Goal: Task Accomplishment & Management: Complete application form

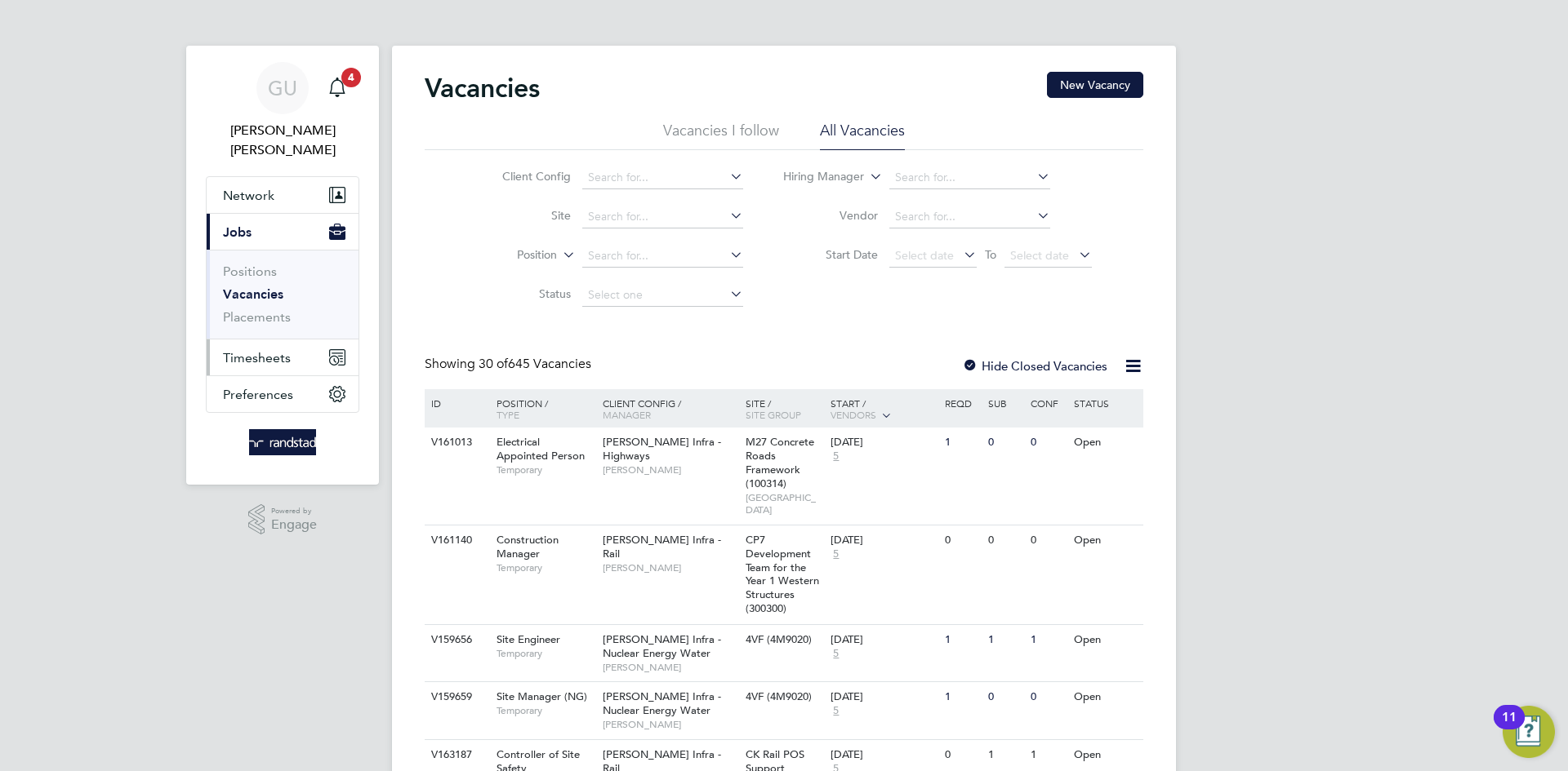
click at [260, 351] on span "Timesheets" at bounding box center [257, 358] width 68 height 15
click at [272, 351] on span "Timesheets" at bounding box center [257, 358] width 68 height 15
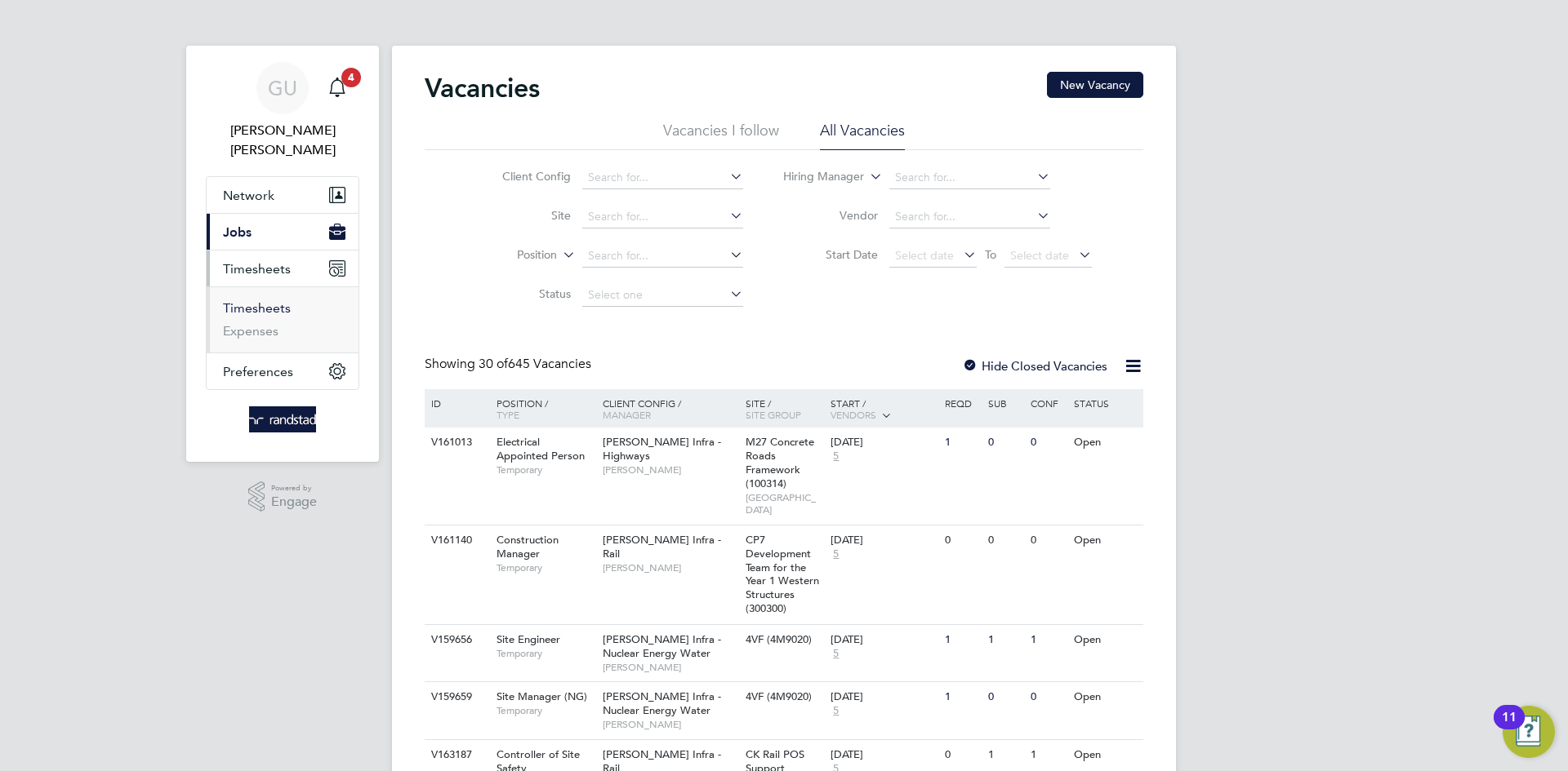
click at [283, 300] on link "Timesheets" at bounding box center [257, 308] width 68 height 15
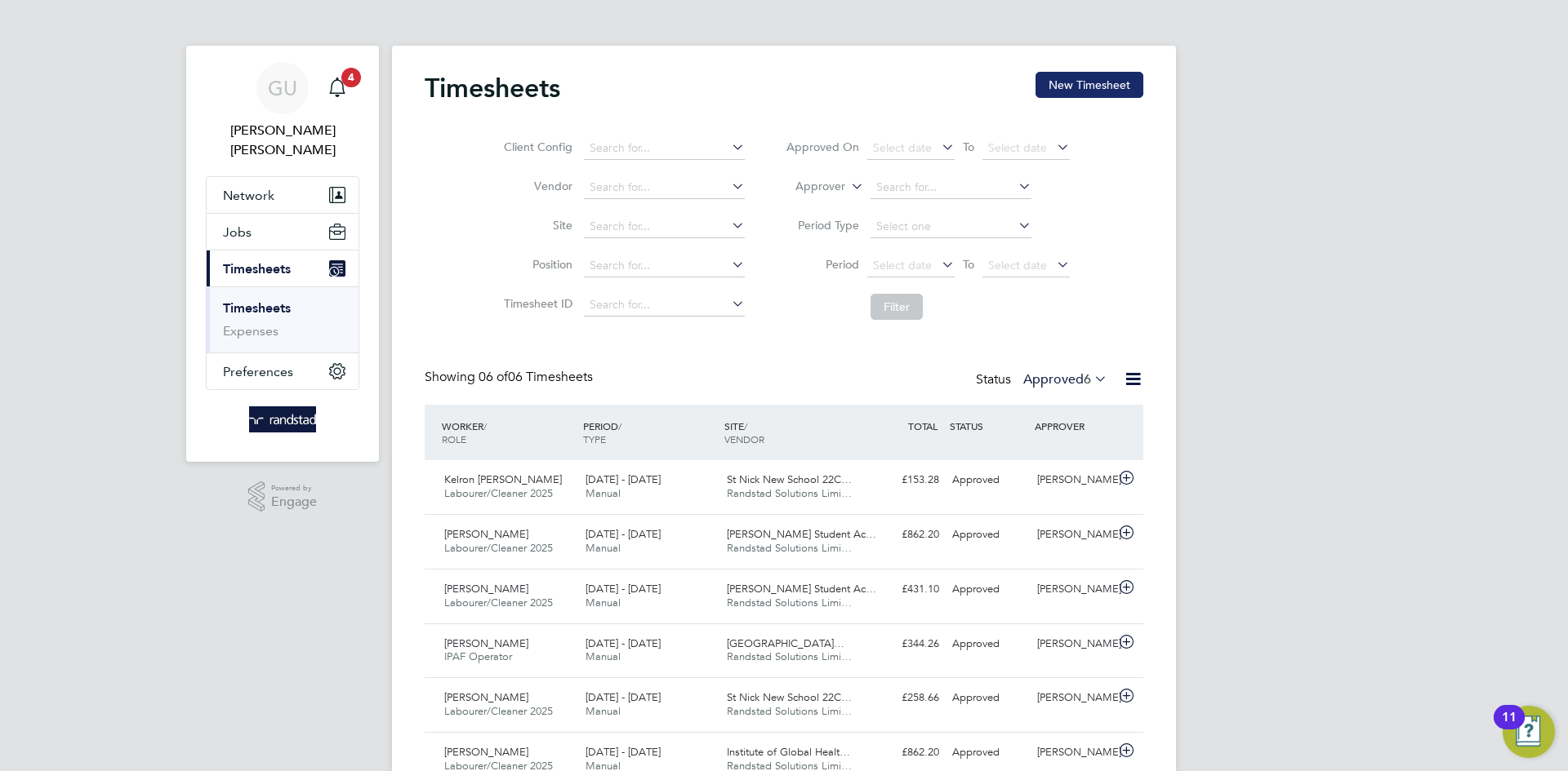
click at [1112, 78] on button "New Timesheet" at bounding box center [1089, 84] width 108 height 26
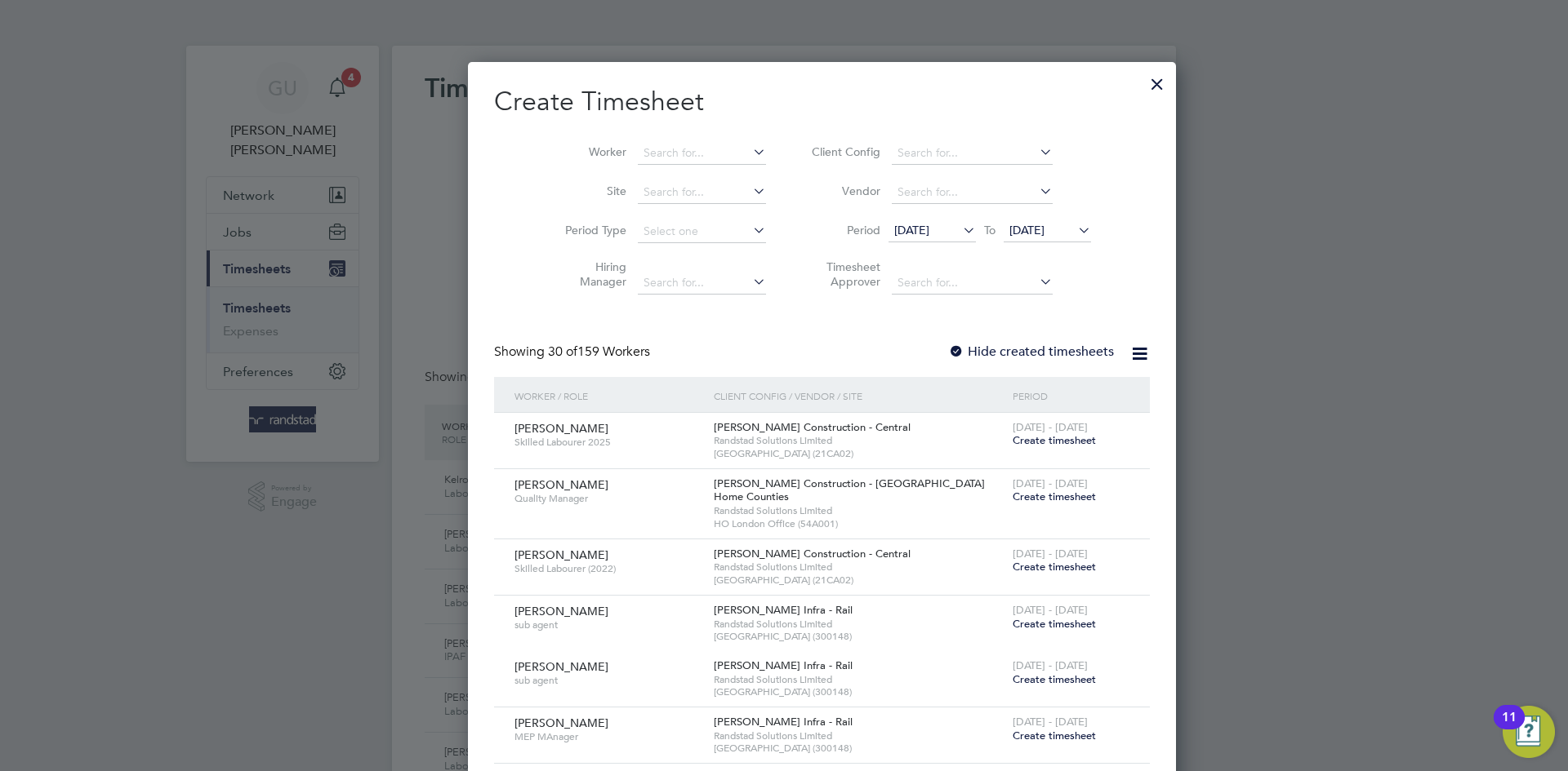
scroll to position [2902, 632]
click at [649, 144] on input at bounding box center [702, 154] width 128 height 23
click at [671, 169] on li "[PERSON_NAME]" at bounding box center [664, 174] width 130 height 22
type input "[PERSON_NAME]"
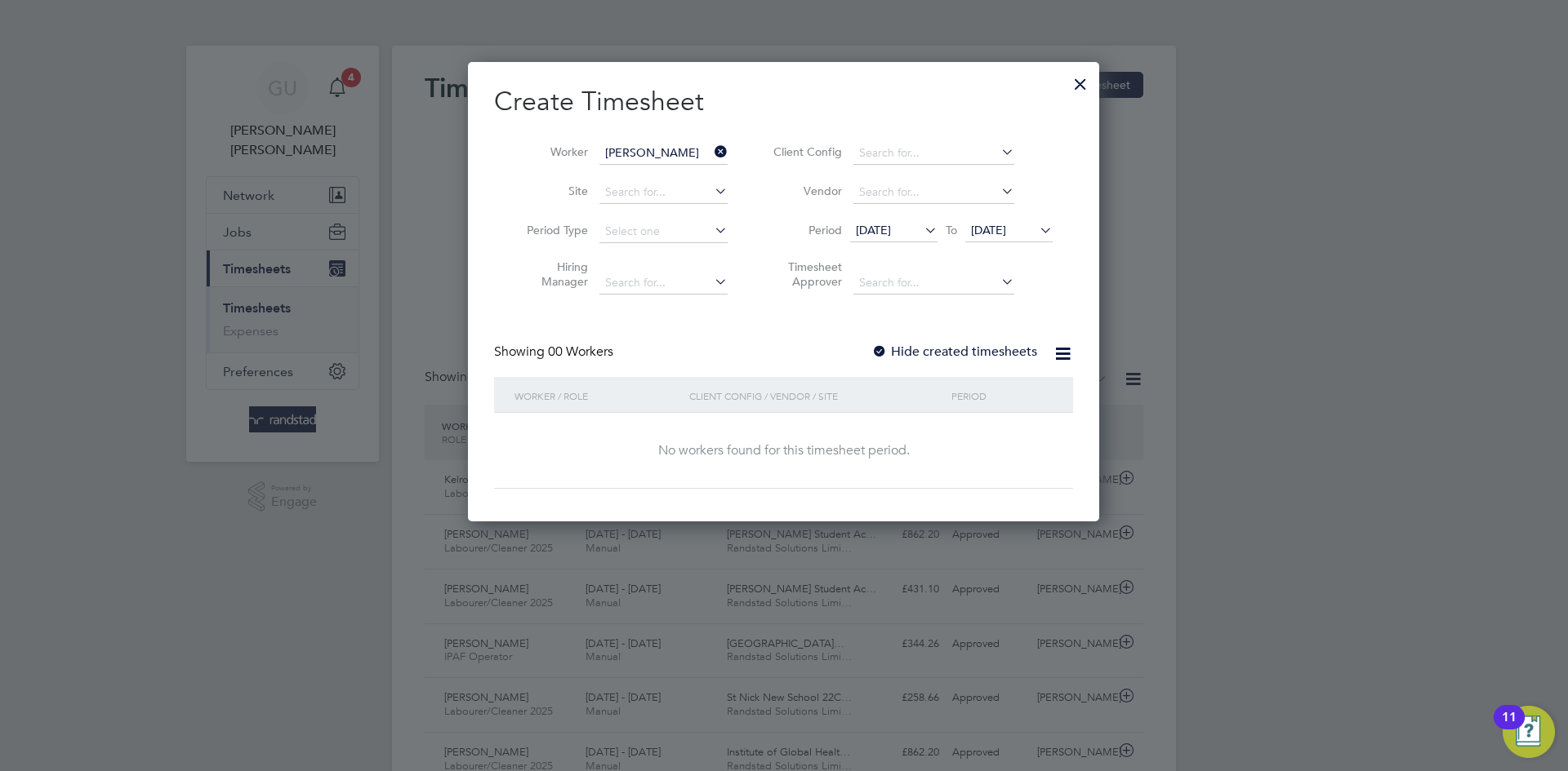
click at [879, 354] on div at bounding box center [879, 353] width 16 height 16
click at [1036, 227] on icon at bounding box center [1036, 231] width 0 height 23
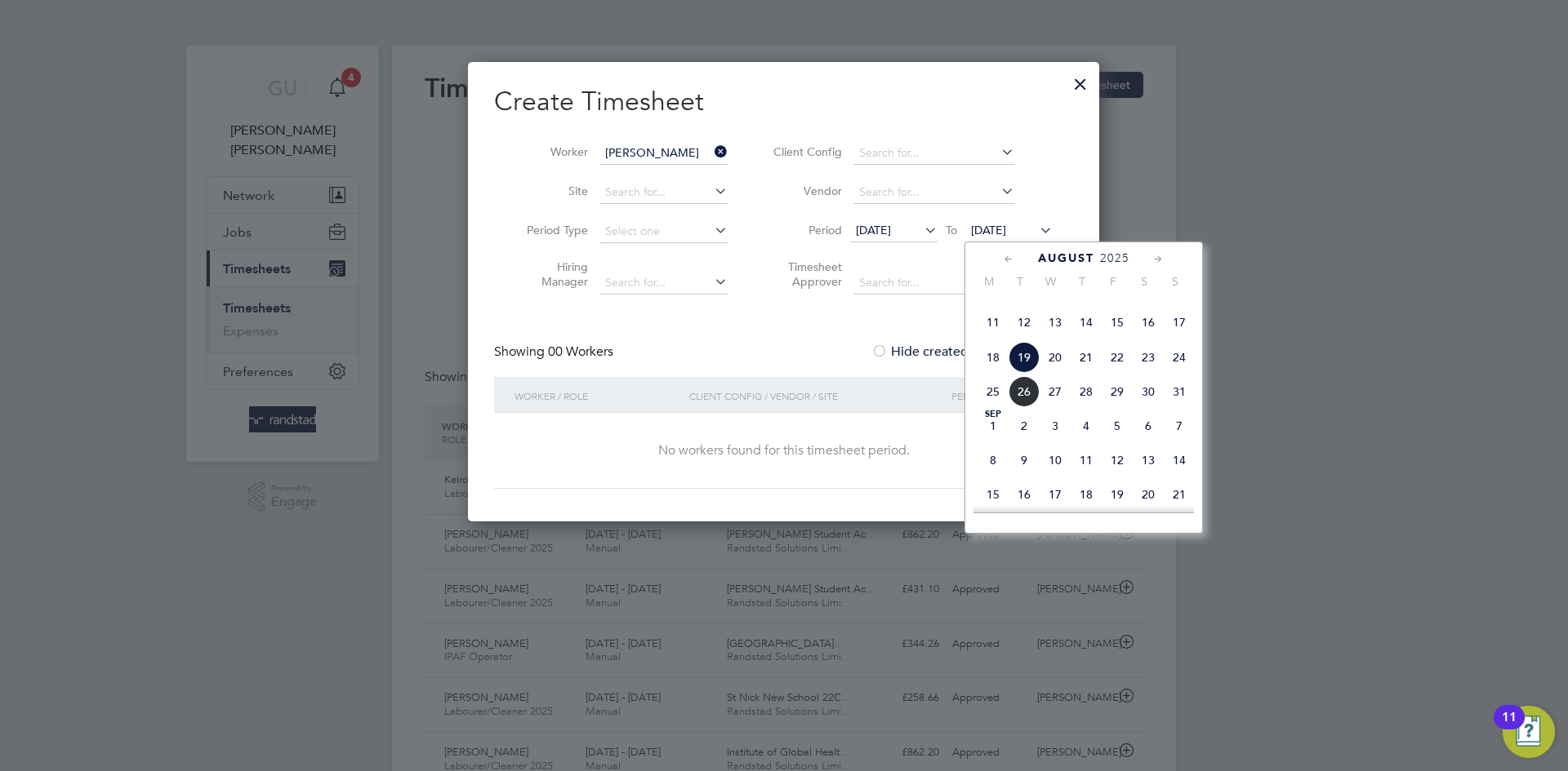
click at [1182, 373] on span "24" at bounding box center [1179, 357] width 31 height 31
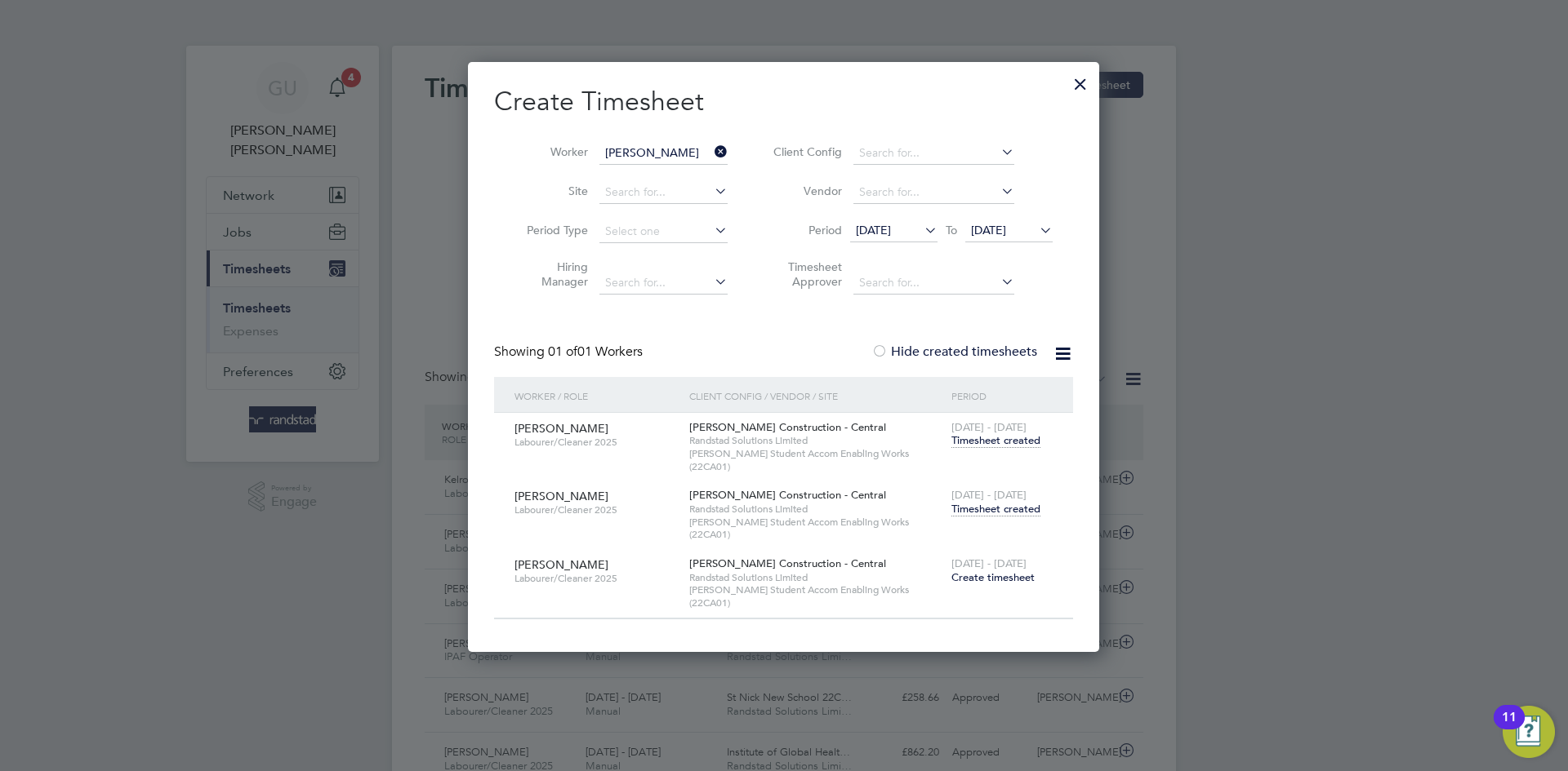
click at [984, 502] on span "Timesheet created" at bounding box center [996, 509] width 89 height 15
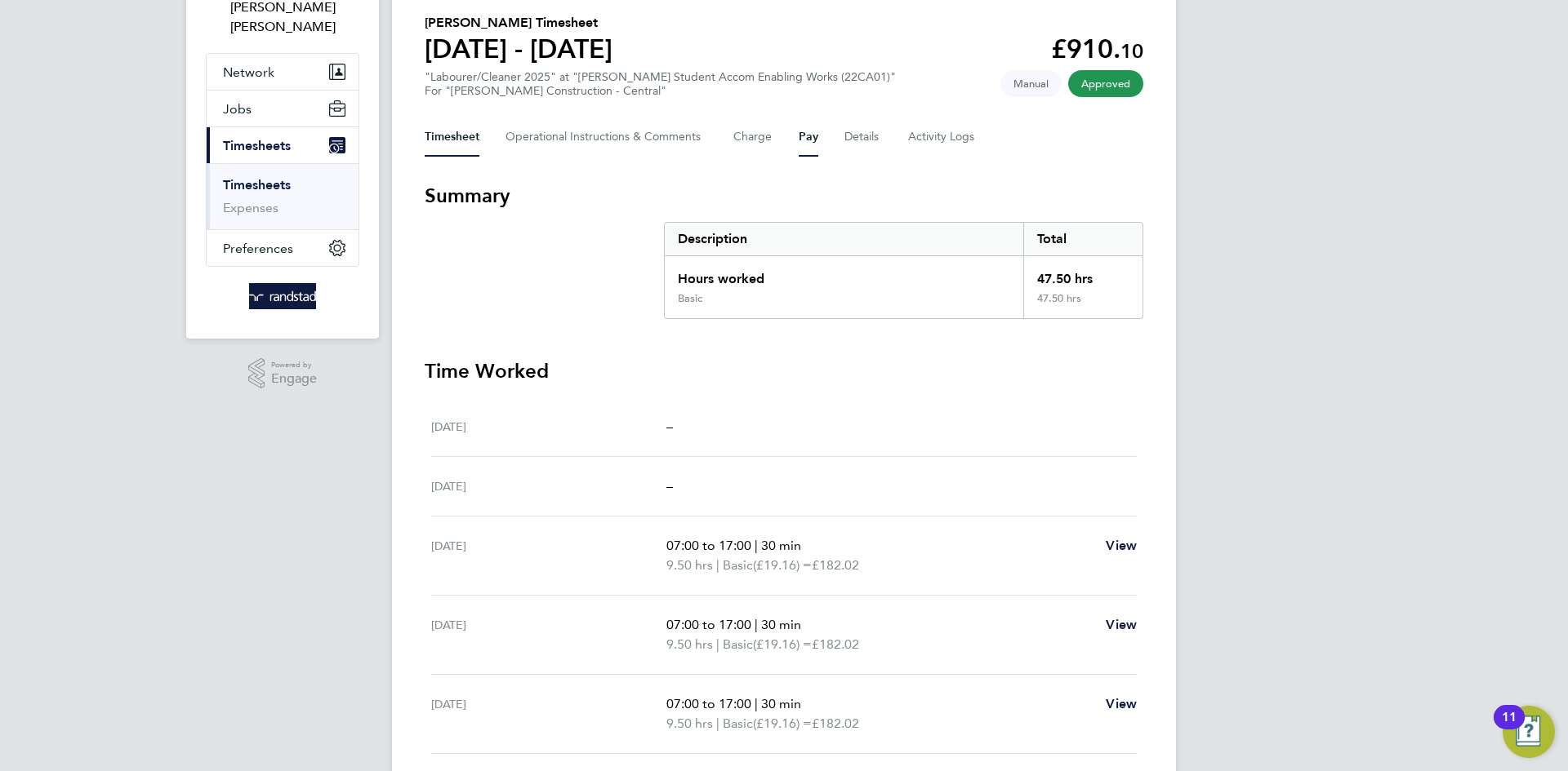
click at [804, 127] on button "Pay" at bounding box center [808, 137] width 19 height 39
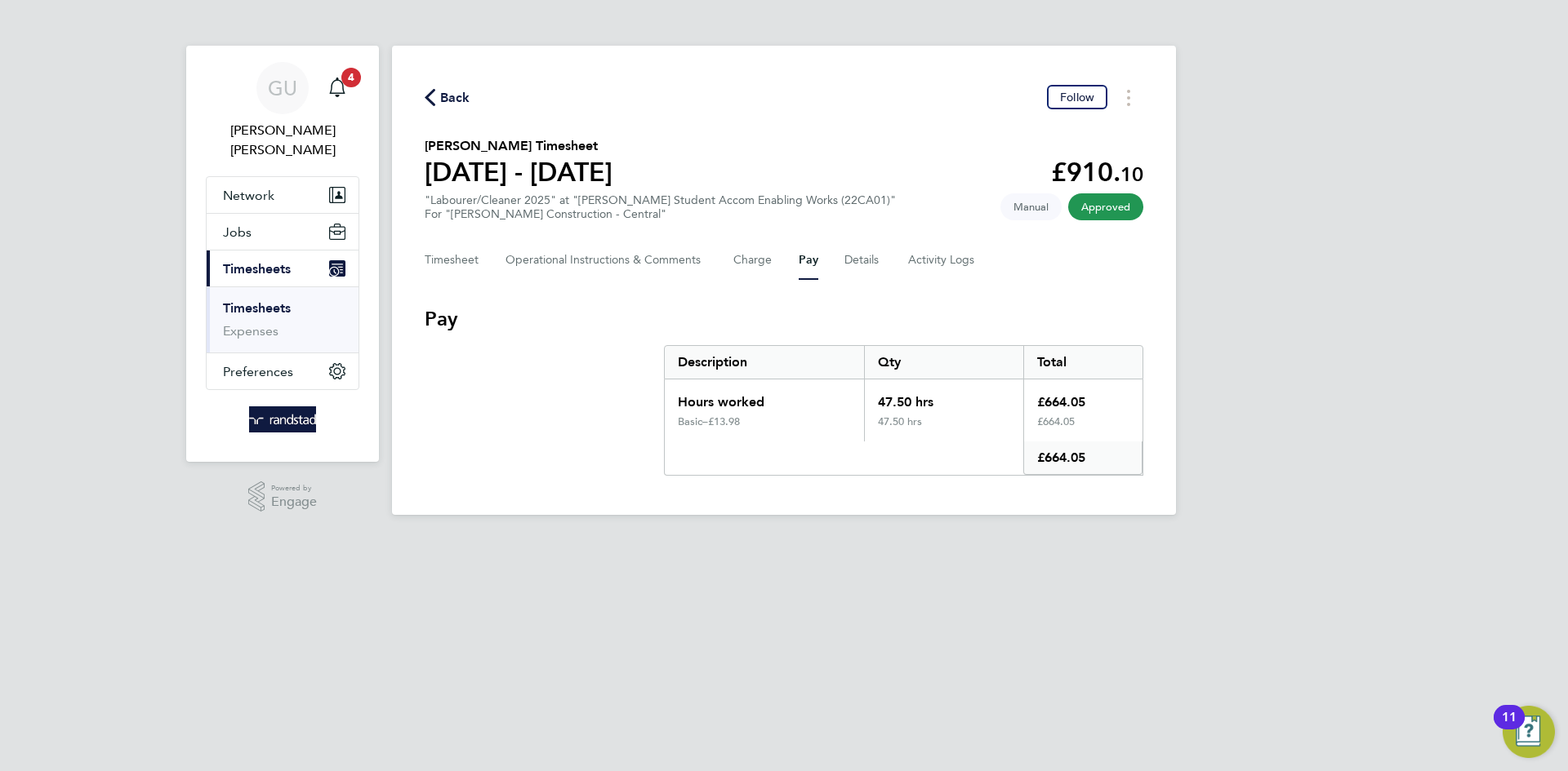
click at [1280, 439] on div "[PERSON_NAME] [PERSON_NAME] Notifications 4 Applications: Network Businesses Si…" at bounding box center [784, 270] width 1568 height 541
click at [472, 262] on button "Timesheet" at bounding box center [452, 261] width 54 height 39
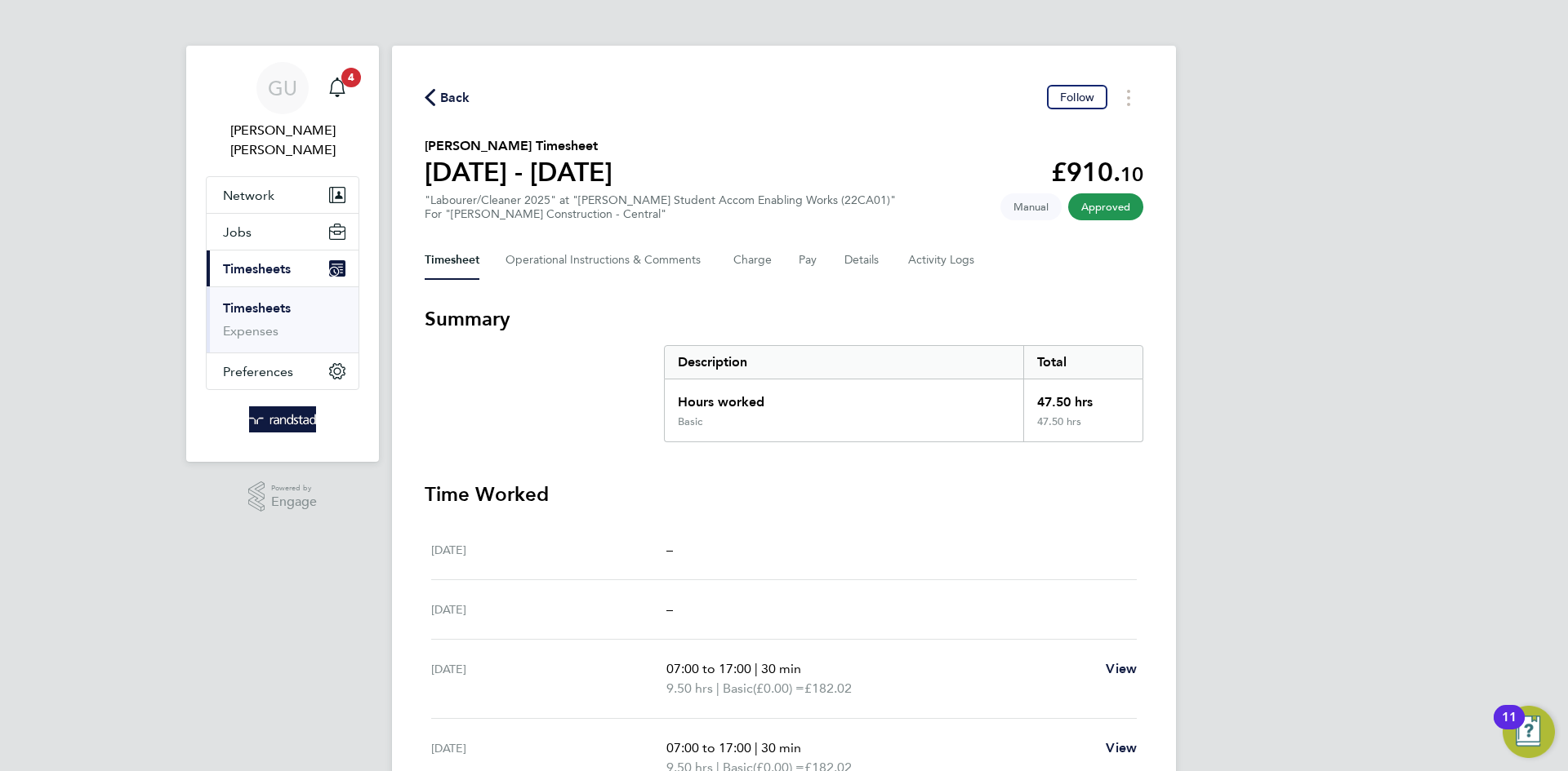
click at [1384, 439] on div "[PERSON_NAME] [PERSON_NAME] Notifications 4 Applications: Network Businesses Si…" at bounding box center [784, 550] width 1568 height 1101
click at [347, 90] on div "Main navigation" at bounding box center [337, 88] width 33 height 33
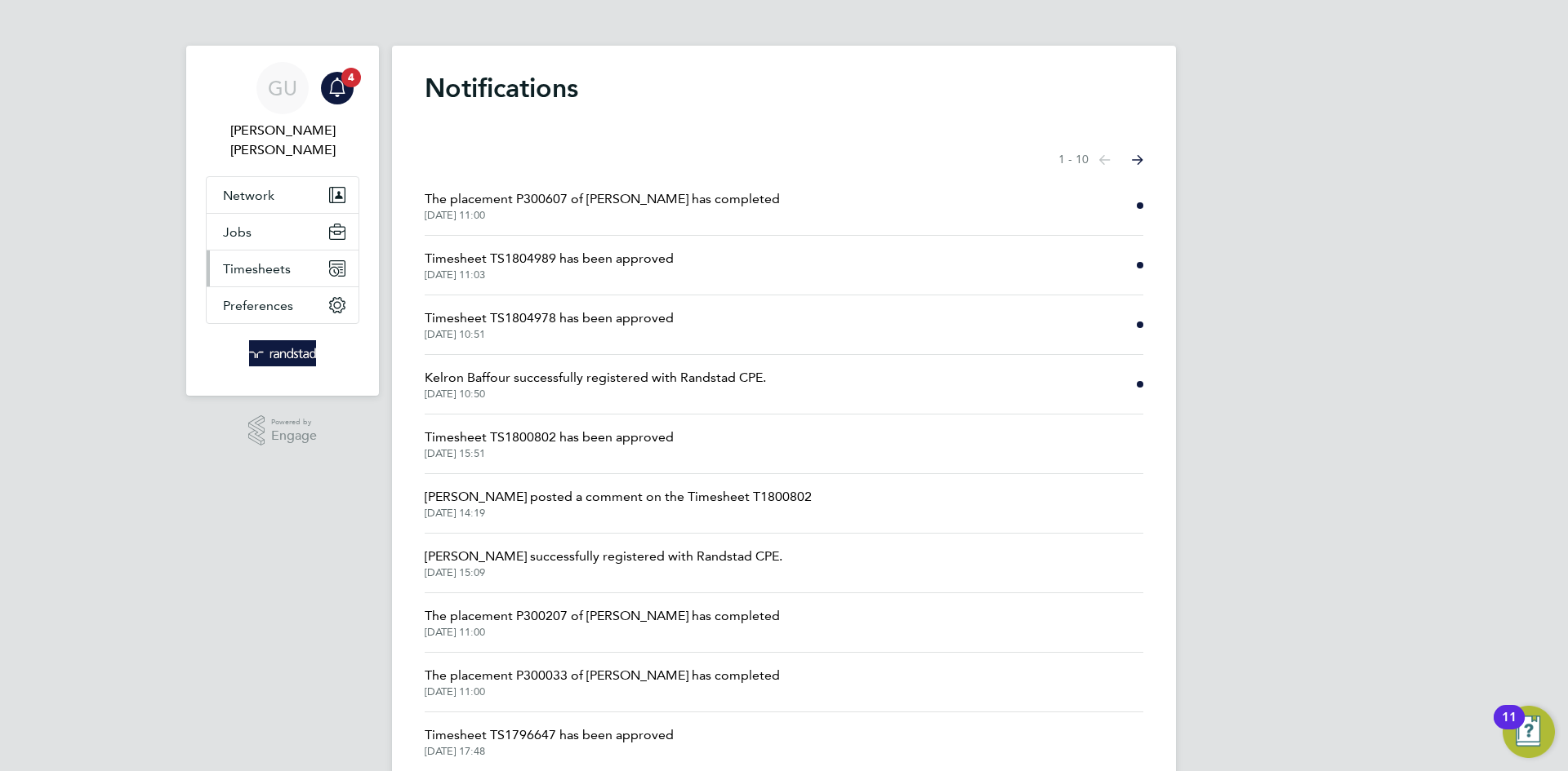
click at [271, 262] on span "Timesheets" at bounding box center [257, 269] width 68 height 15
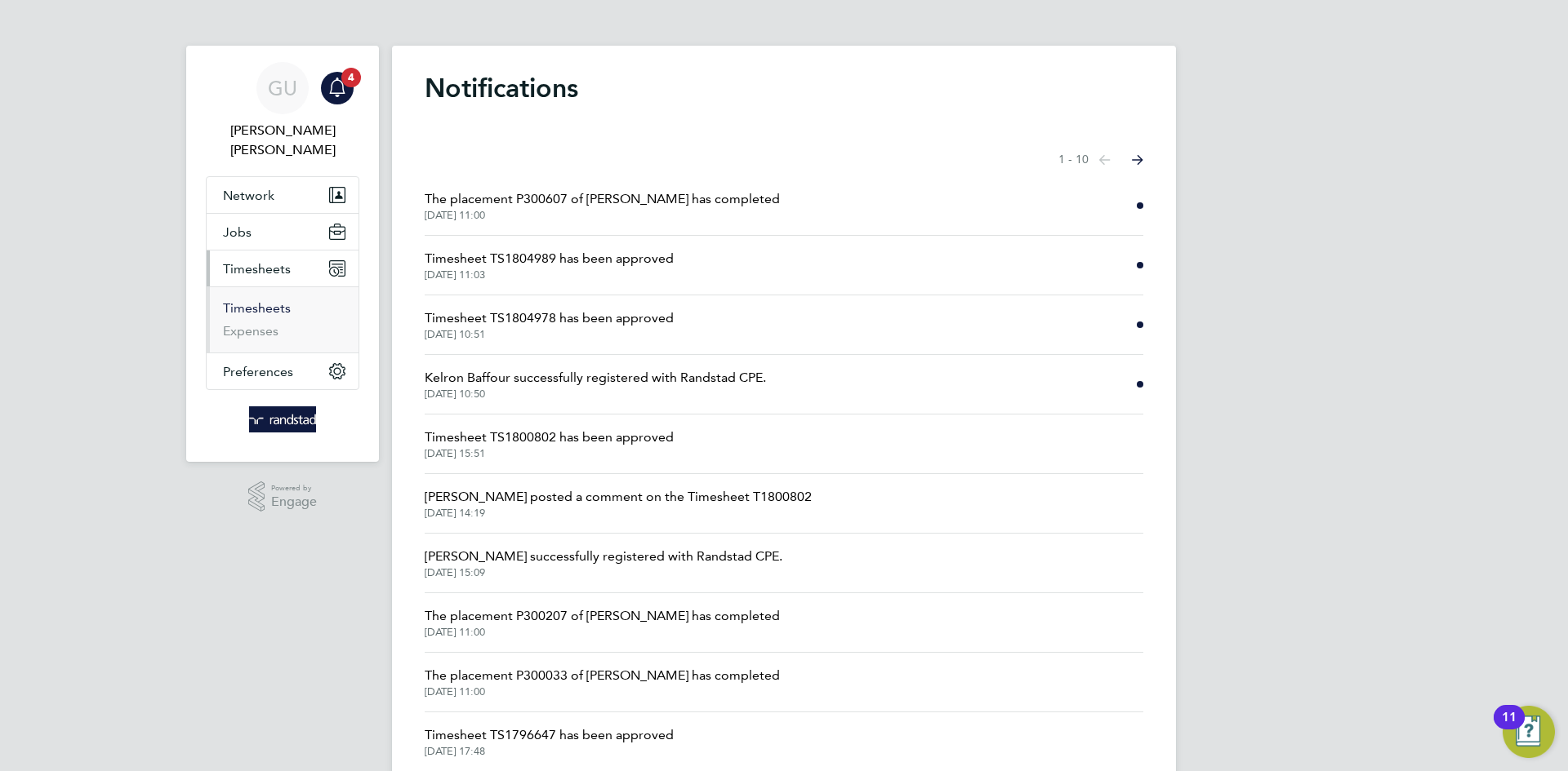
click at [280, 300] on link "Timesheets" at bounding box center [257, 308] width 68 height 15
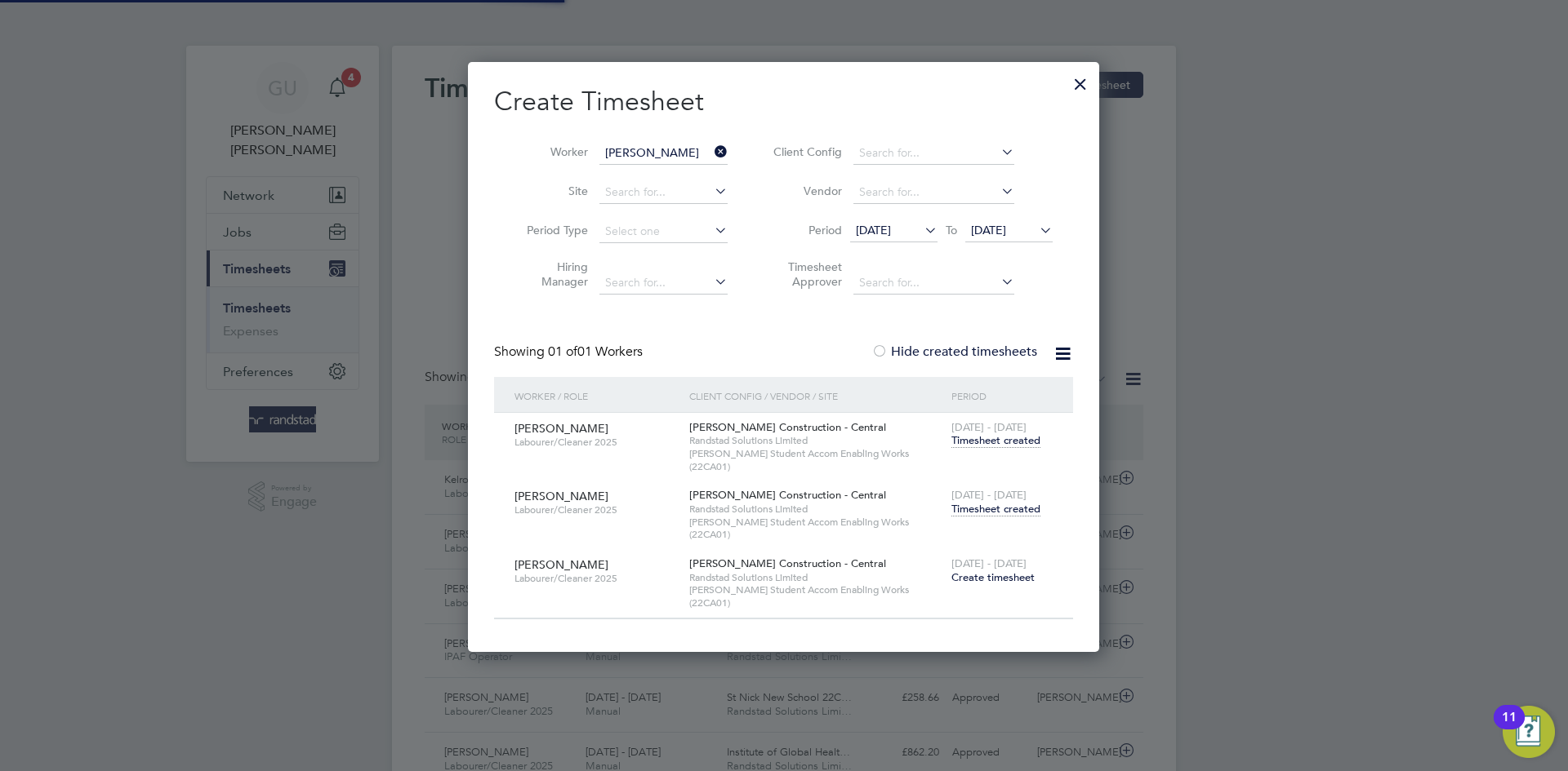
scroll to position [42, 142]
click at [711, 153] on icon at bounding box center [711, 152] width 0 height 23
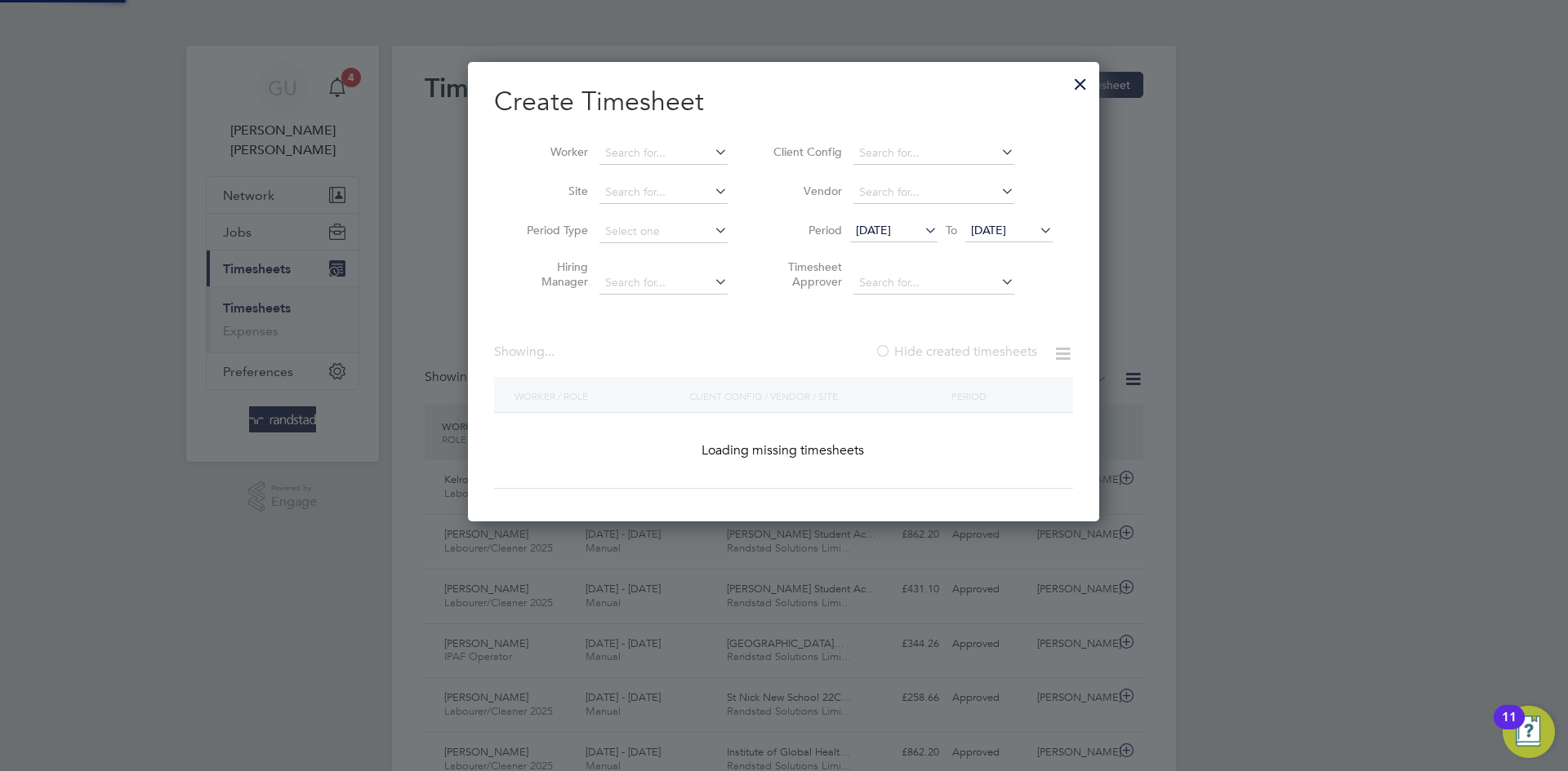
scroll to position [460, 632]
click at [655, 158] on input at bounding box center [664, 154] width 128 height 23
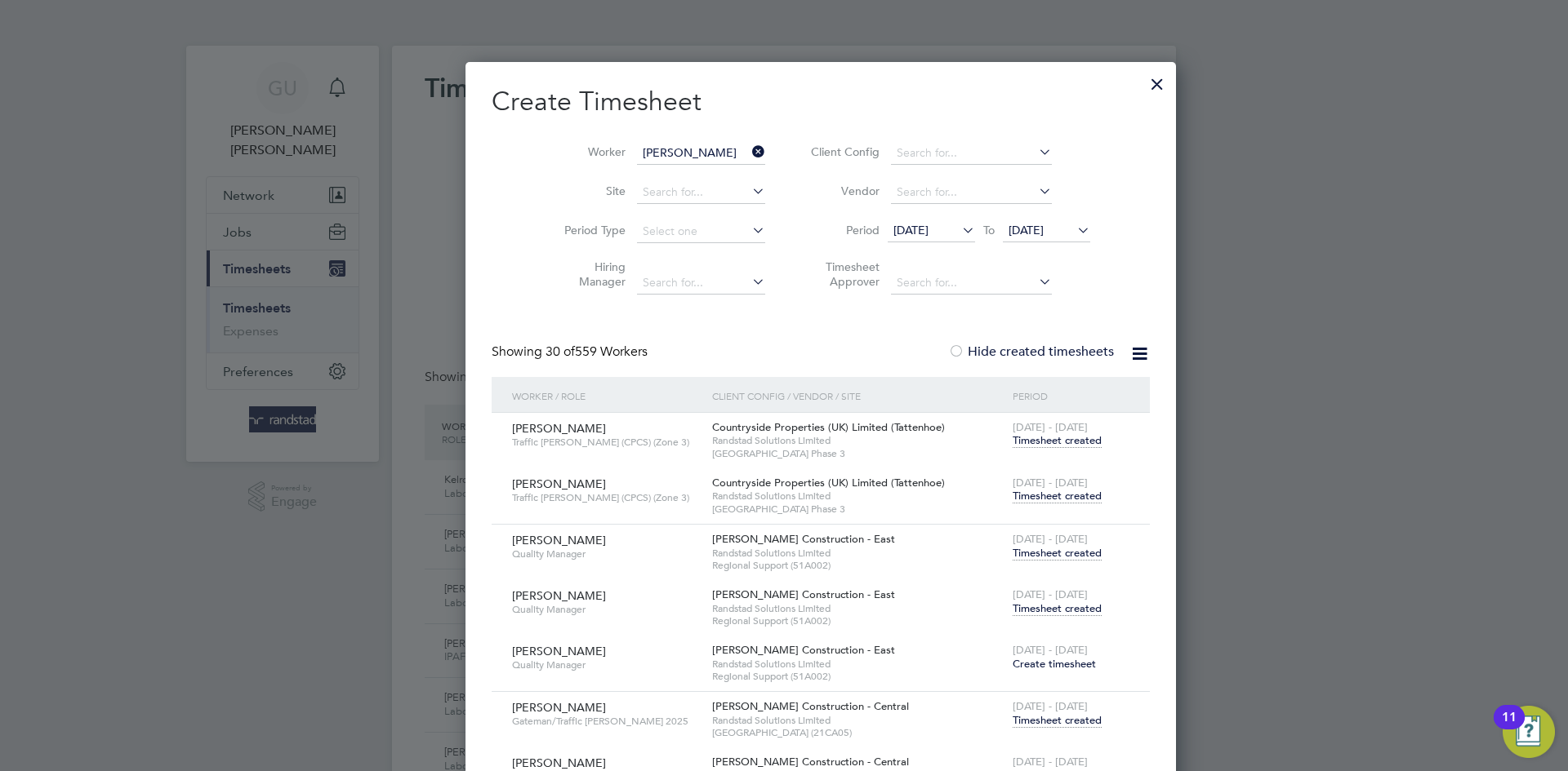
click at [675, 171] on li "[PERSON_NAME]" at bounding box center [700, 174] width 202 height 22
type input "[PERSON_NAME]"
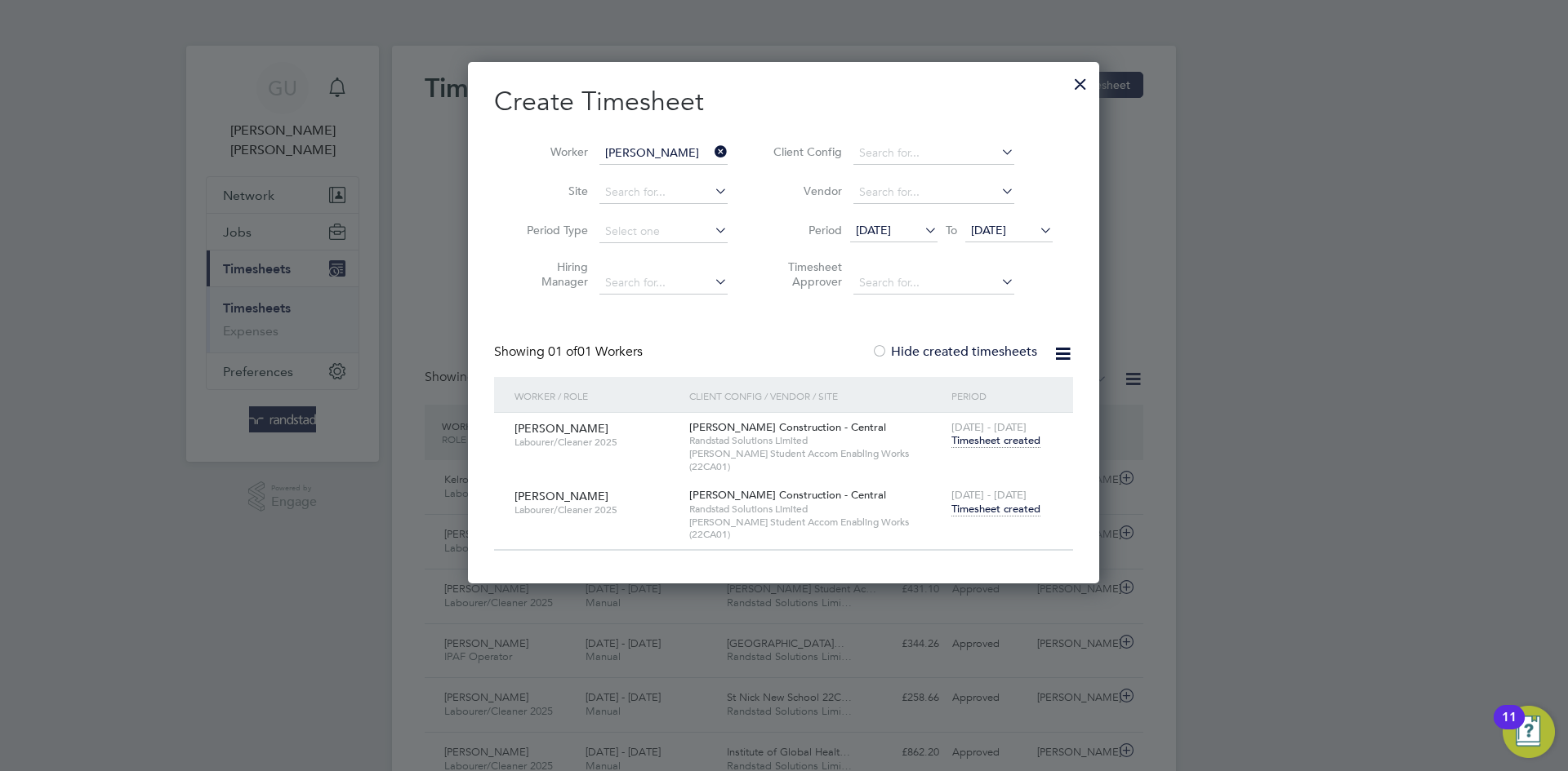
click at [1001, 502] on span "Timesheet created" at bounding box center [996, 509] width 89 height 15
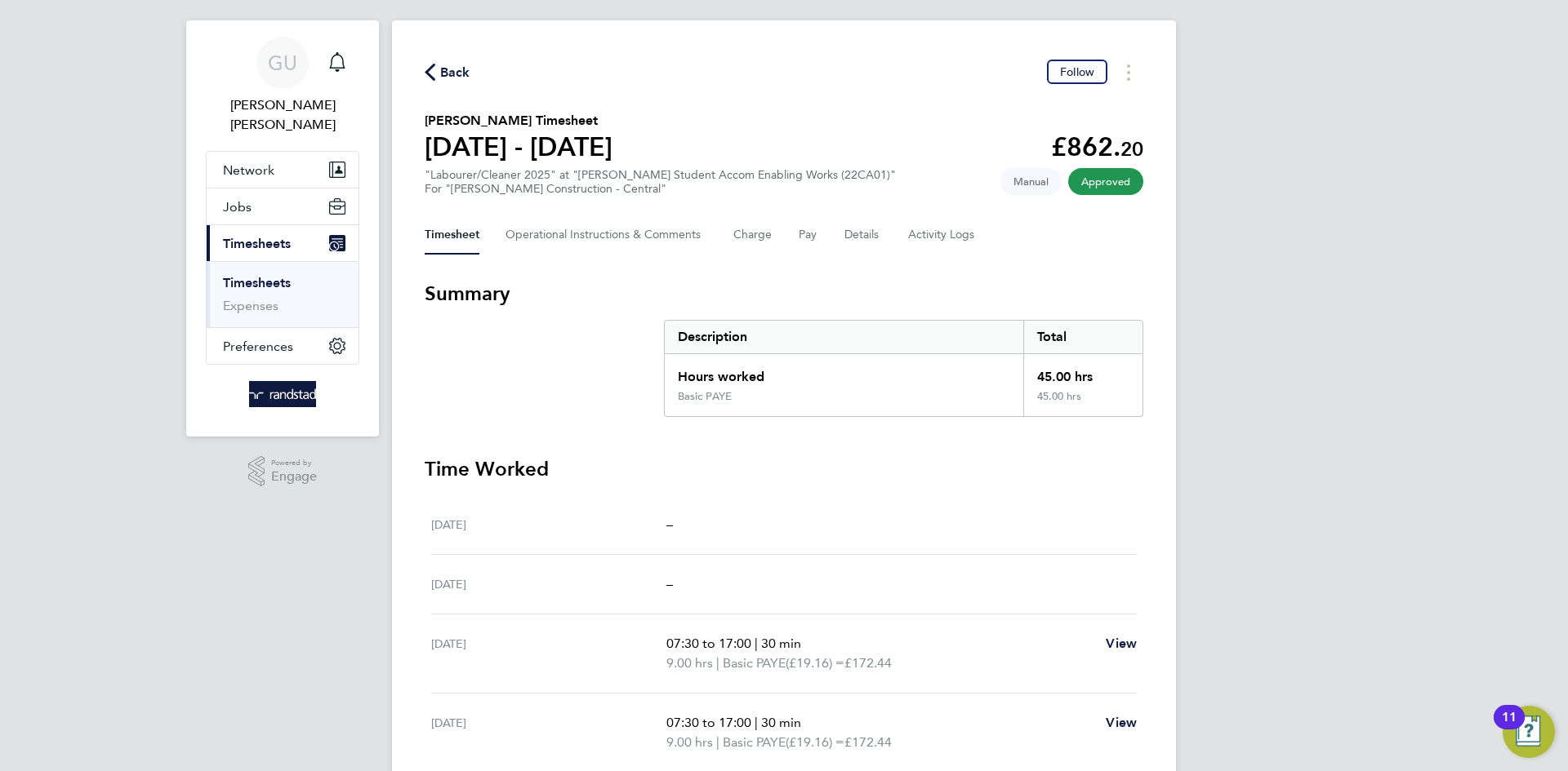
click at [263, 275] on link "Timesheets" at bounding box center [257, 283] width 68 height 15
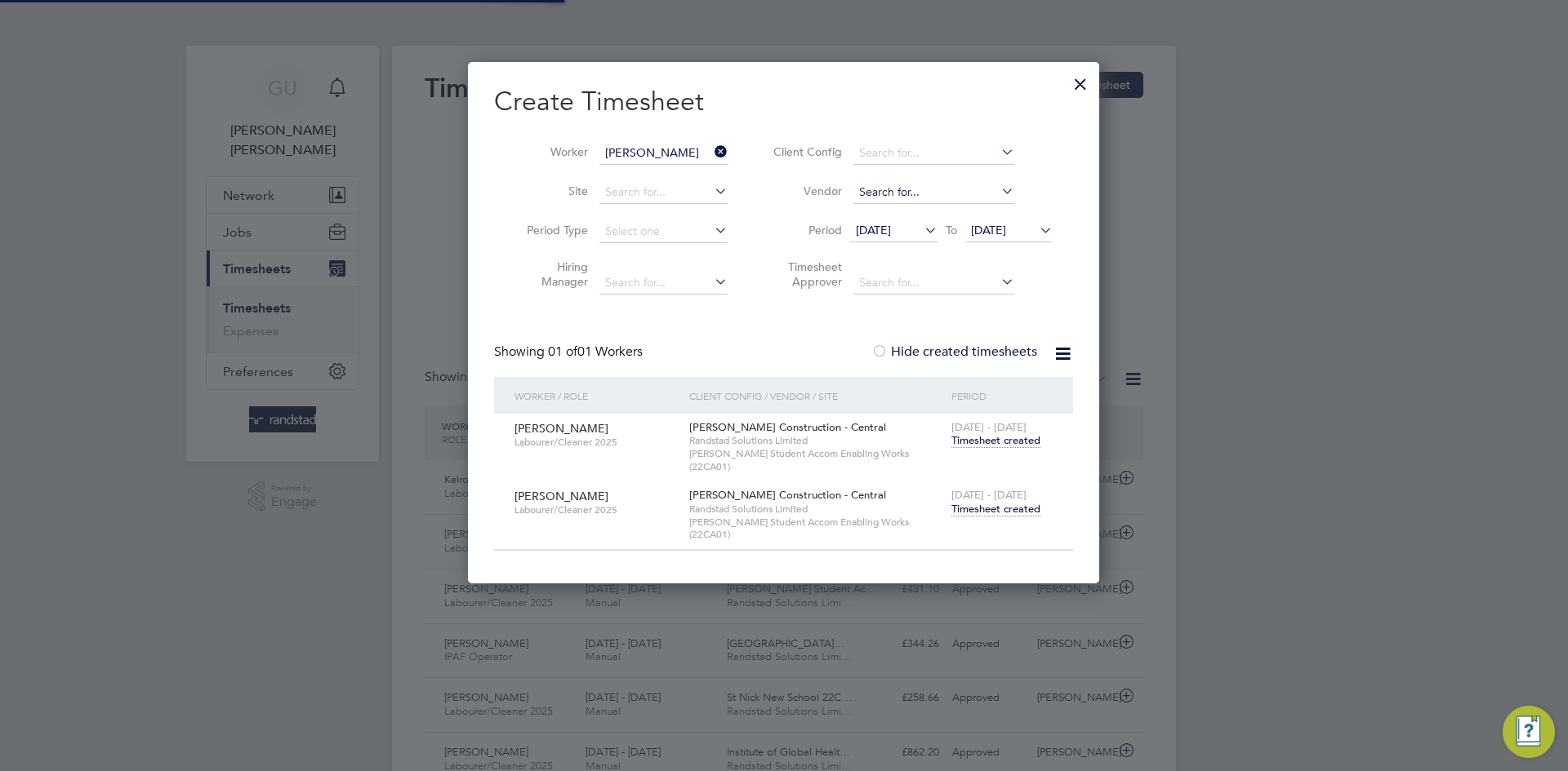
scroll to position [8, 8]
click at [711, 150] on icon at bounding box center [711, 152] width 0 height 23
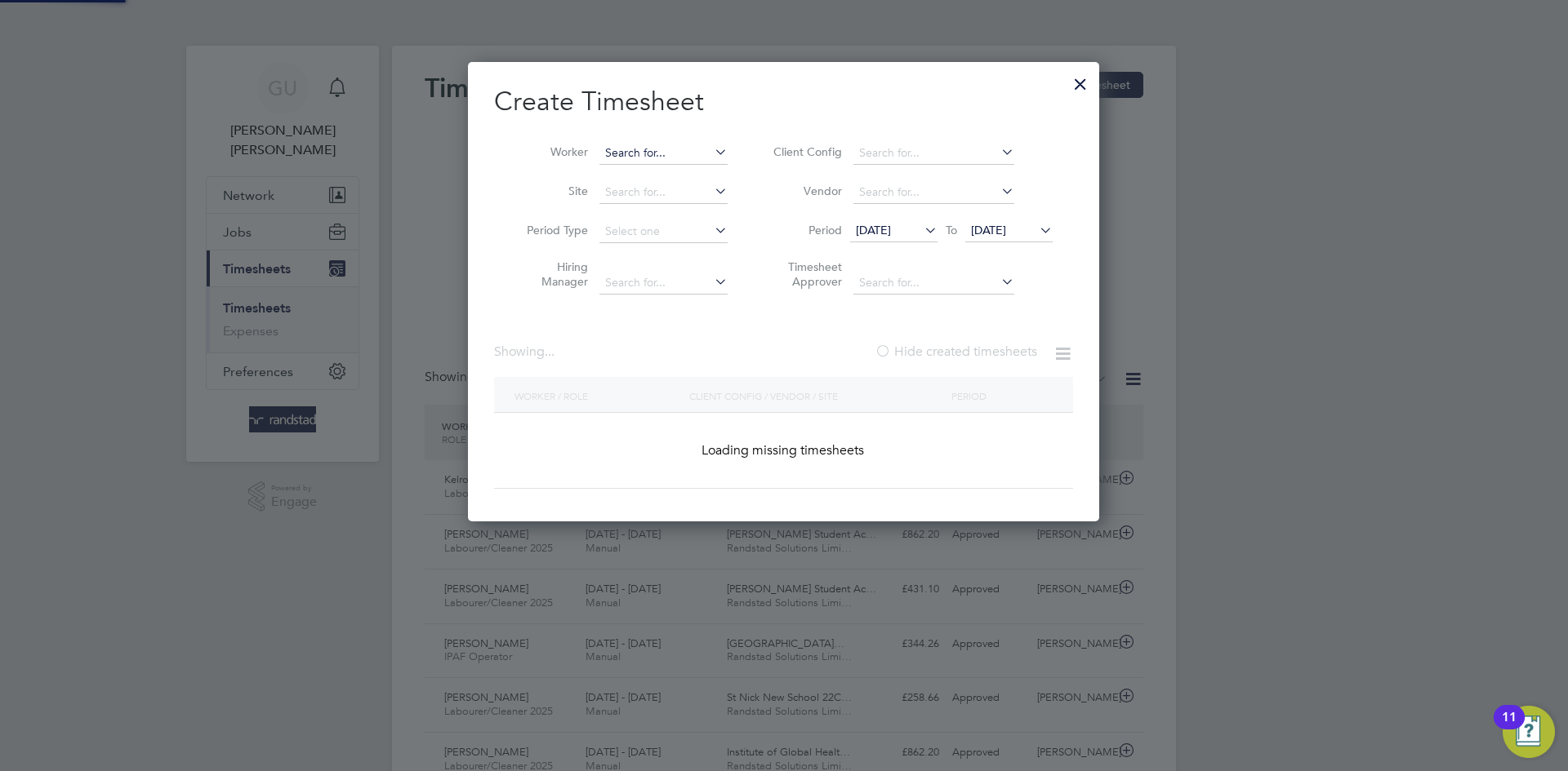
click at [618, 150] on input at bounding box center [664, 154] width 128 height 23
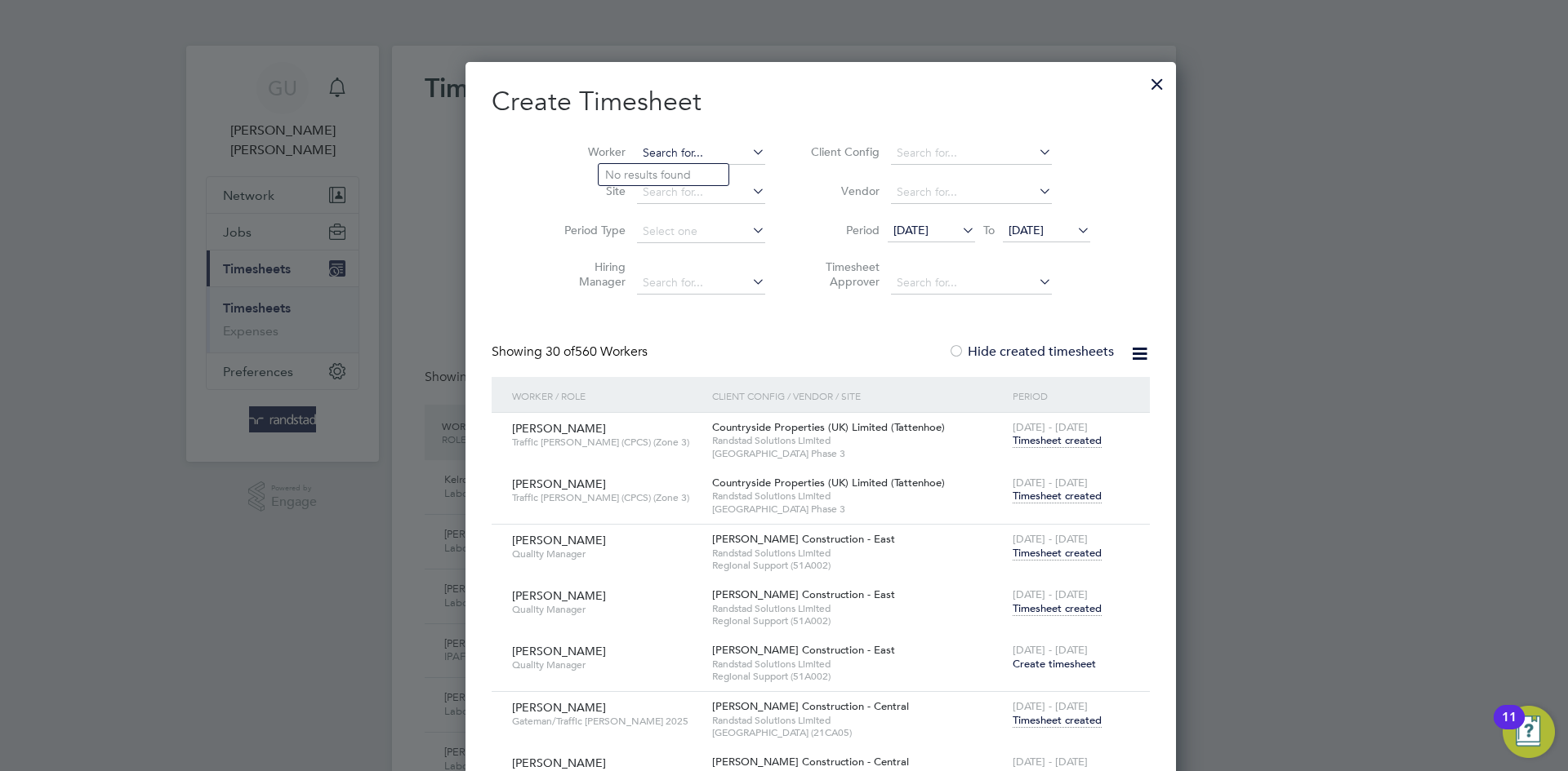
click at [638, 159] on input at bounding box center [701, 154] width 128 height 23
type input "kelron"
click at [674, 164] on ul "Kelron [PERSON_NAME]" at bounding box center [670, 175] width 144 height 23
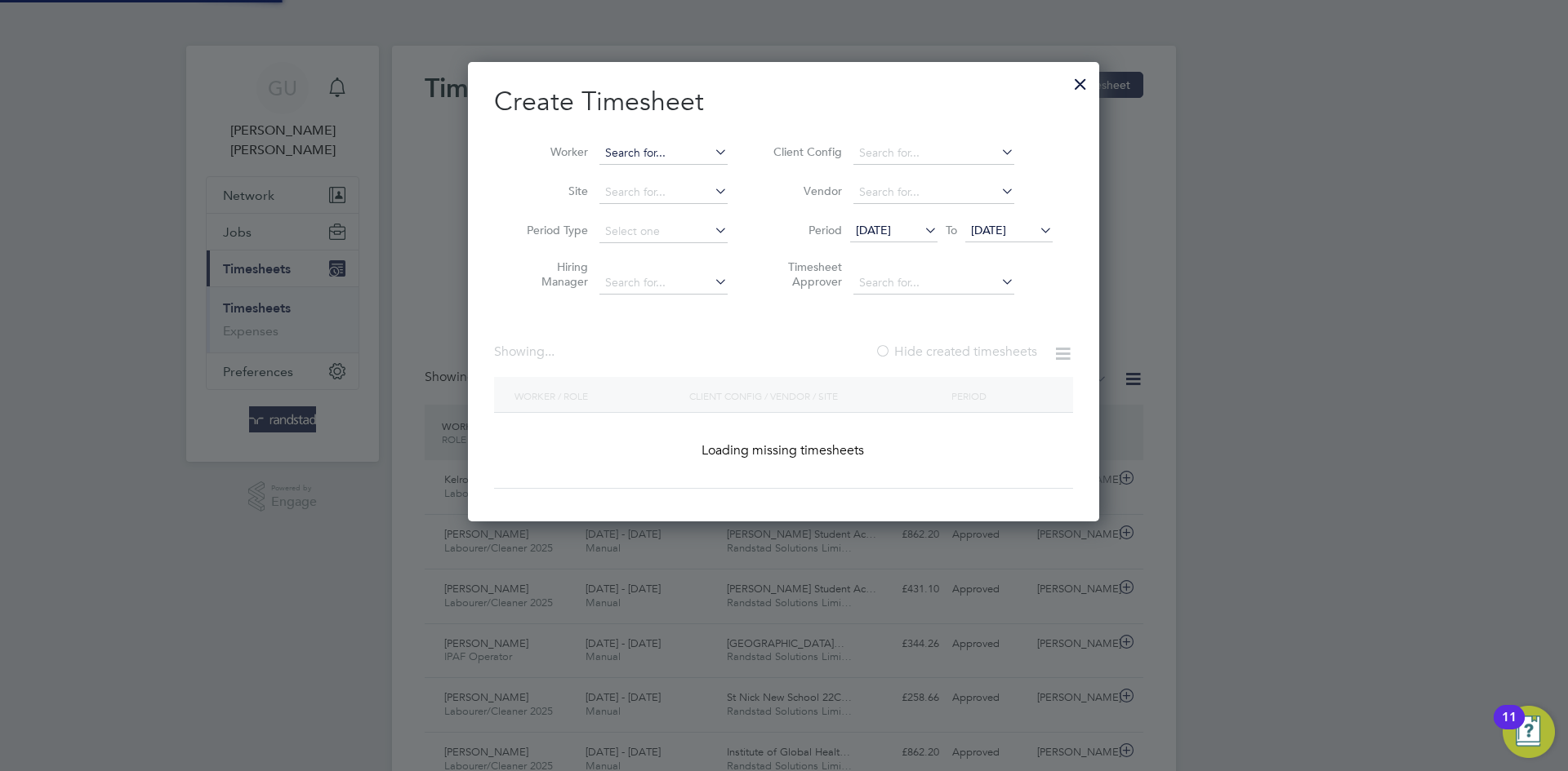
click at [680, 153] on input at bounding box center [664, 154] width 128 height 23
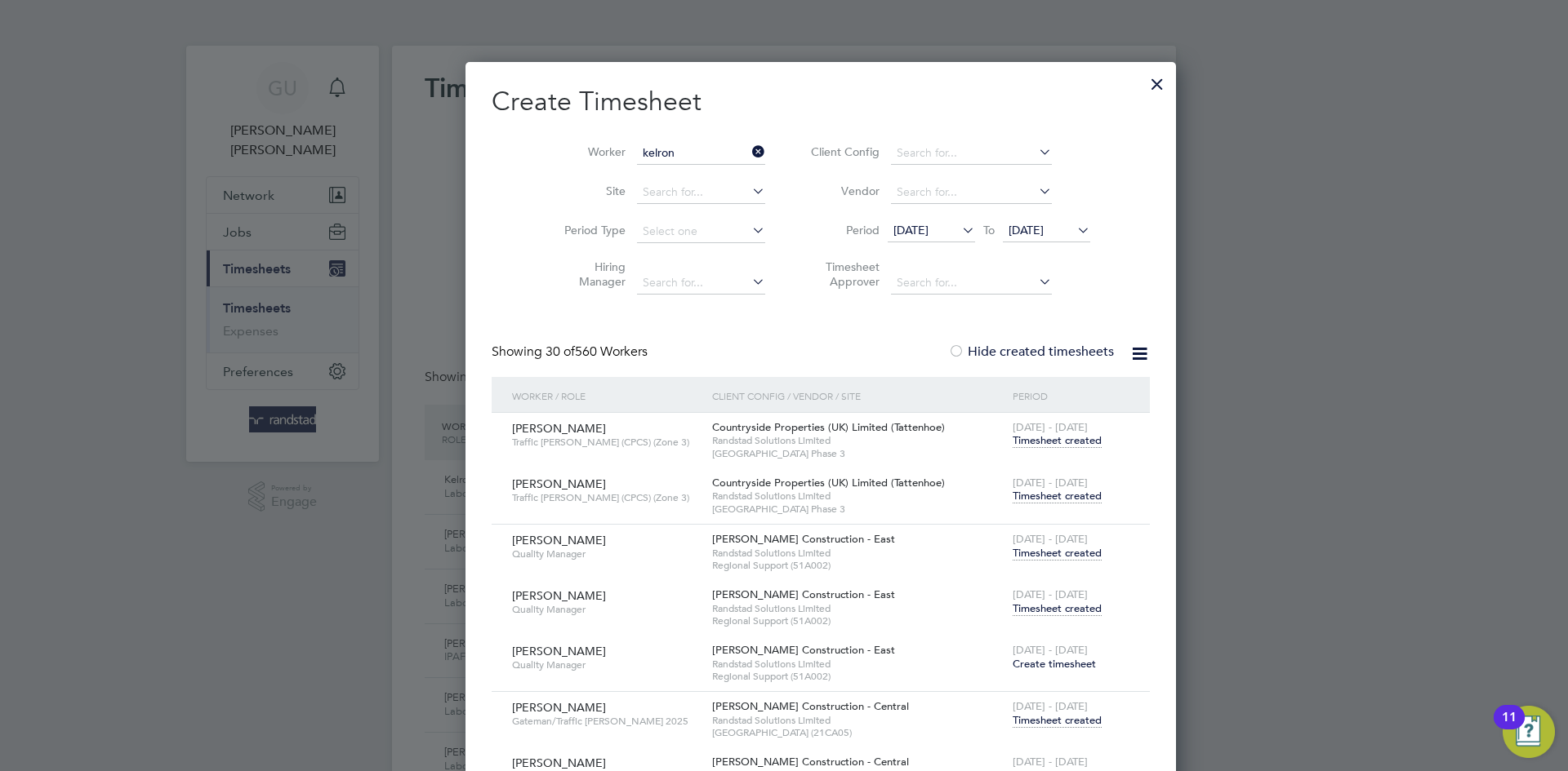
click at [680, 169] on li "Kelron [PERSON_NAME]" at bounding box center [670, 174] width 142 height 22
type input "Kelron [PERSON_NAME]"
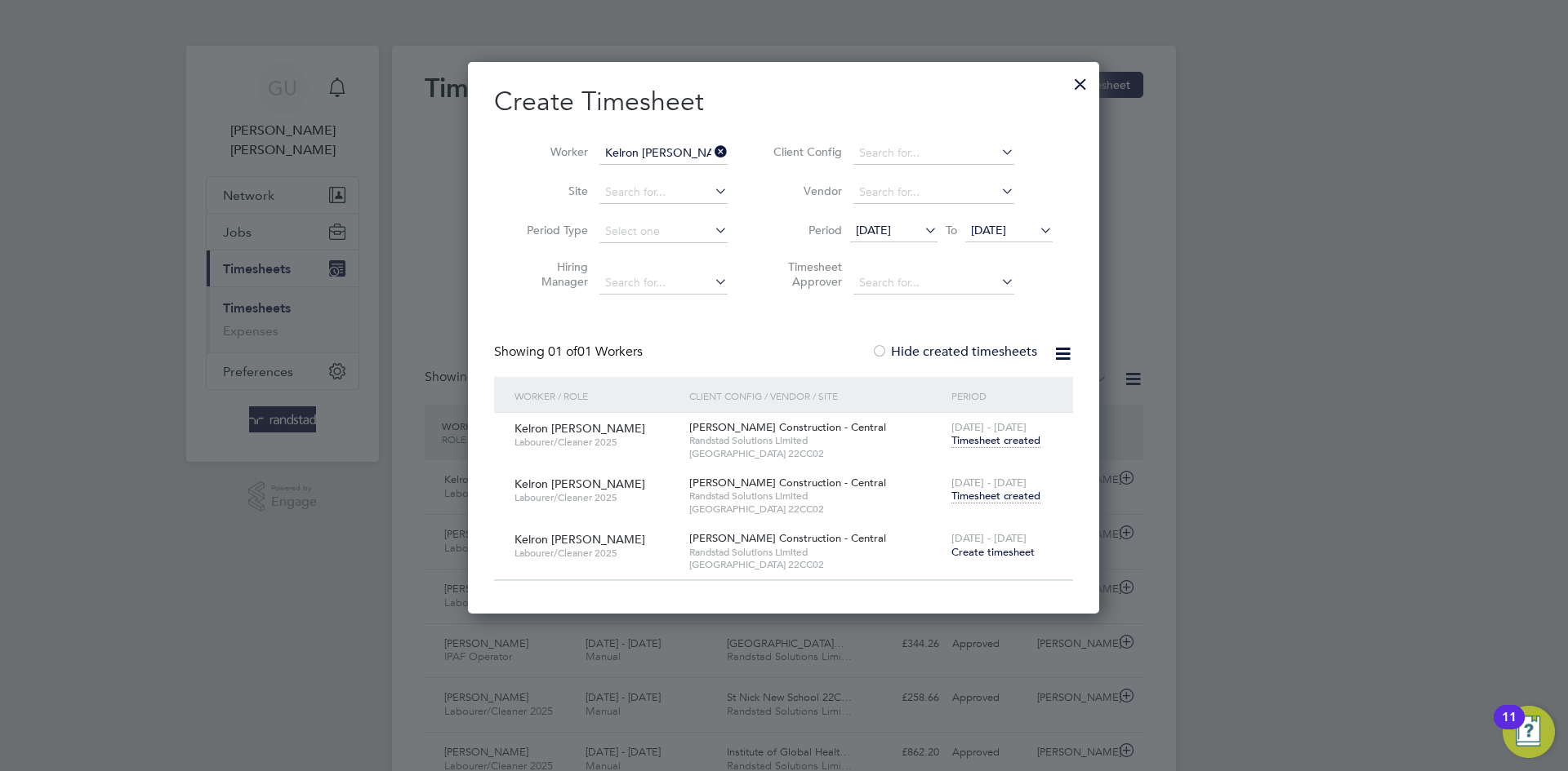
click at [989, 497] on span "Timesheet created" at bounding box center [996, 496] width 89 height 15
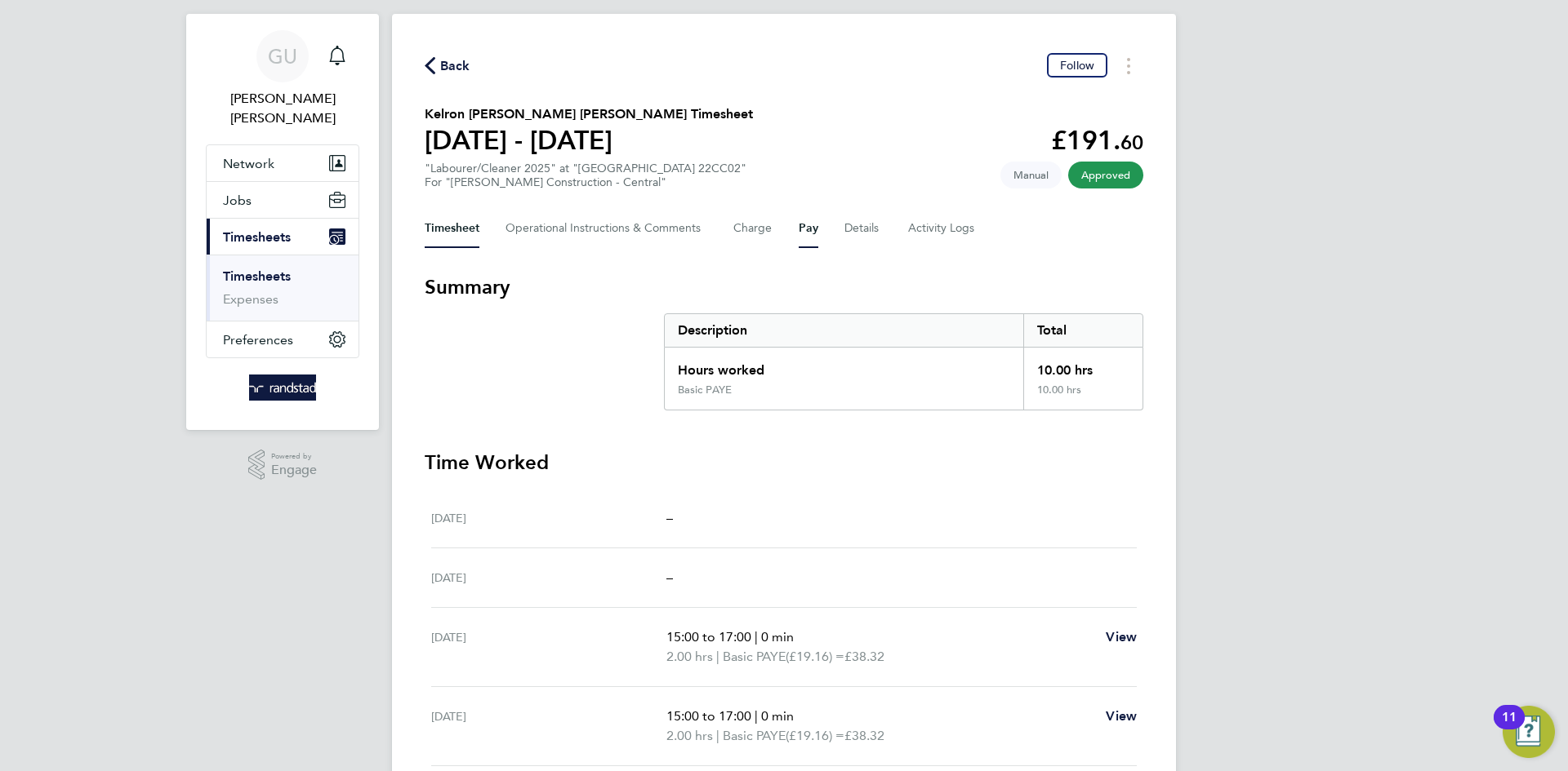
click at [807, 229] on button "Pay" at bounding box center [808, 229] width 19 height 39
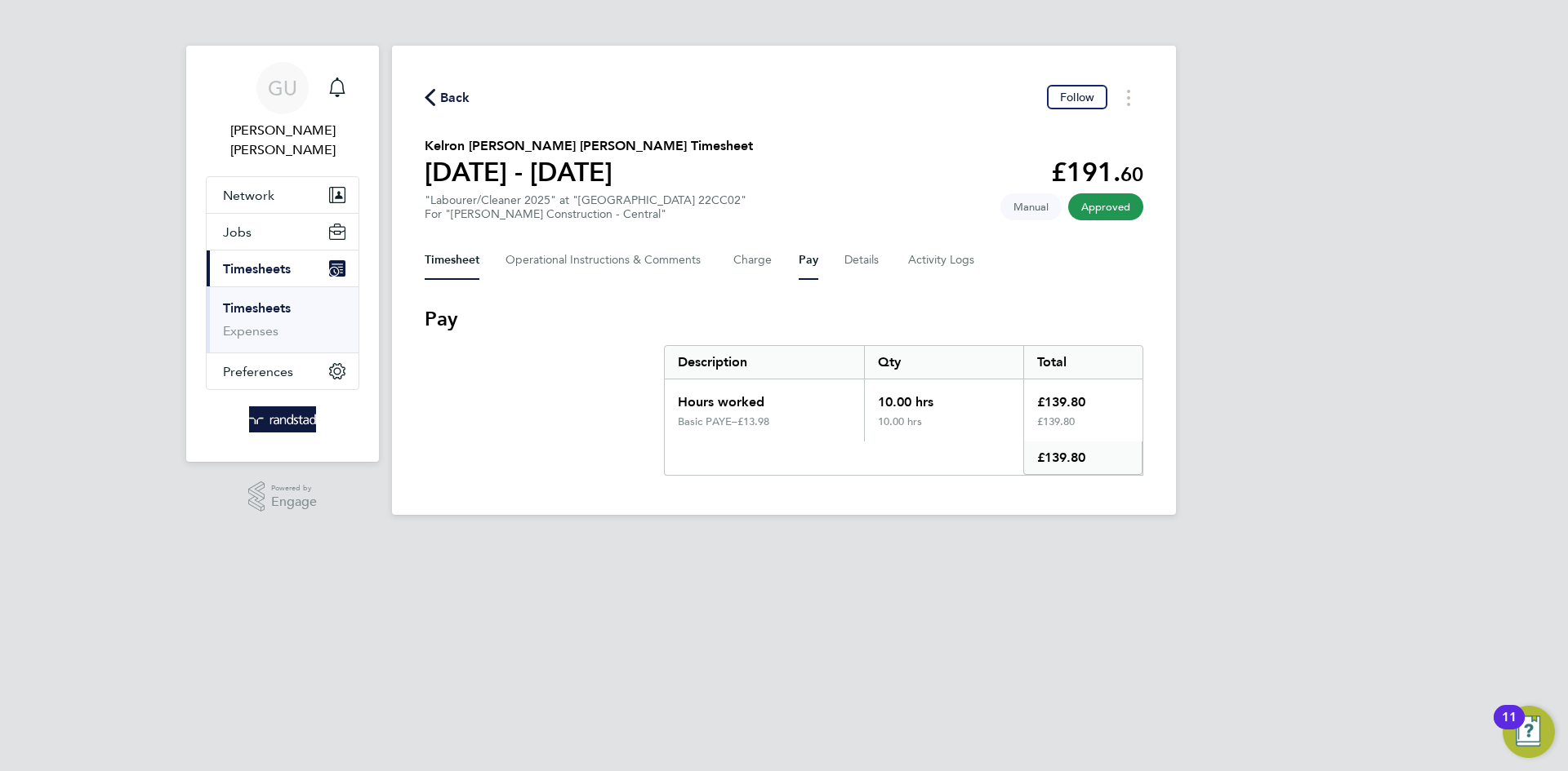
click at [464, 261] on button "Timesheet" at bounding box center [452, 261] width 54 height 39
